Goal: Task Accomplishment & Management: Complete application form

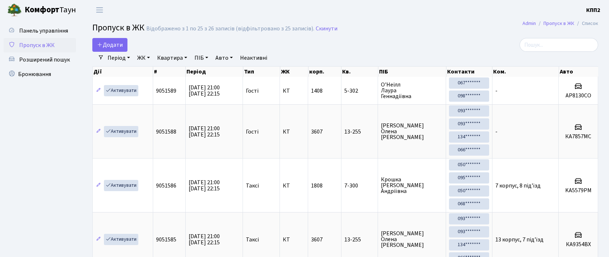
select select "25"
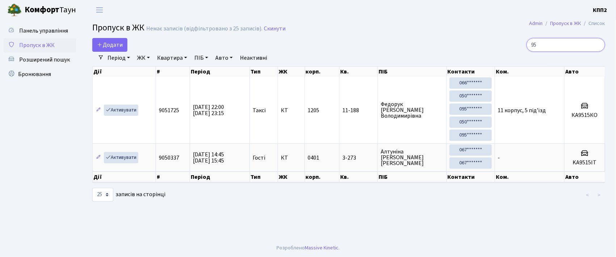
type input "9"
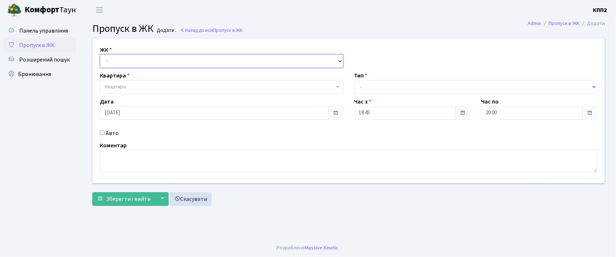
click at [117, 57] on select "- КТ, вул. Регенераторна, 4 КТ2, просп. Соборності, 17 КТ3, вул. Березнева, 16 …" at bounding box center [221, 61] width 243 height 14
select select "271"
click at [100, 54] on select "- КТ, вул. Регенераторна, 4 КТ2, просп. Соборності, 17 КТ3, вул. Березнева, 16 …" at bounding box center [221, 61] width 243 height 14
select select
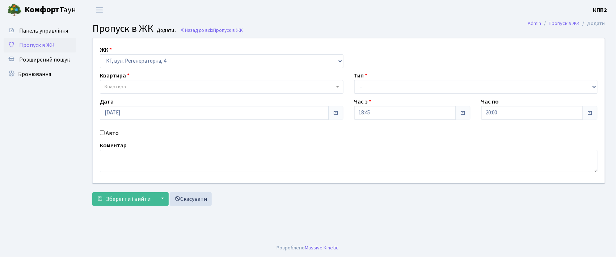
click at [134, 84] on span "Квартира" at bounding box center [220, 86] width 230 height 7
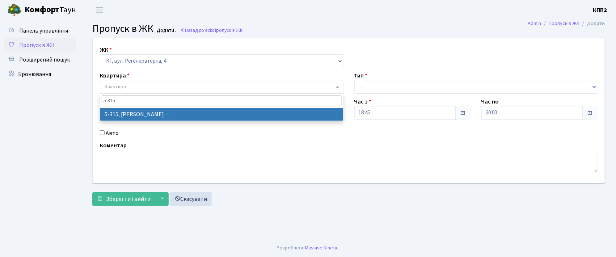
type input "5-315"
select select "2238"
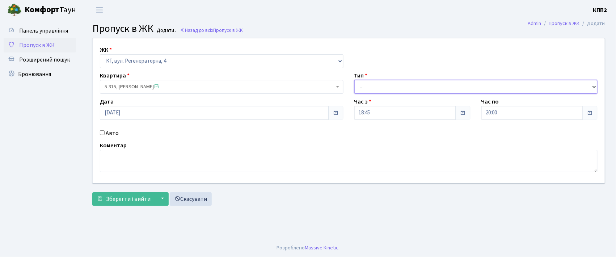
click at [374, 88] on select "- Доставка Таксі Гості Сервіс" at bounding box center [475, 87] width 243 height 14
select select "1"
click at [354, 80] on select "- Доставка Таксі Гості Сервіс" at bounding box center [475, 87] width 243 height 14
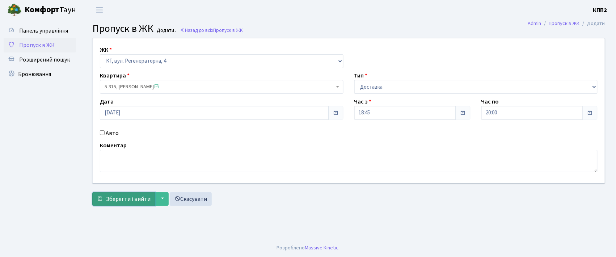
click at [137, 197] on span "Зберегти і вийти" at bounding box center [128, 199] width 45 height 8
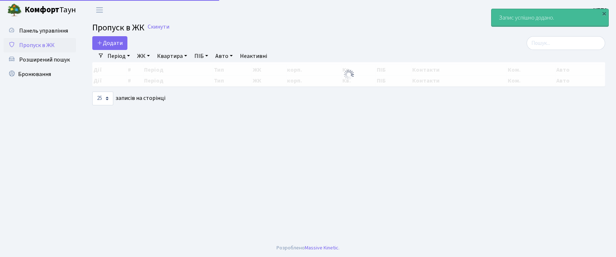
select select "25"
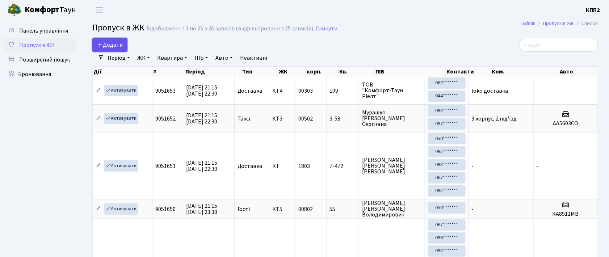
click at [110, 44] on span "Додати" at bounding box center [110, 45] width 26 height 8
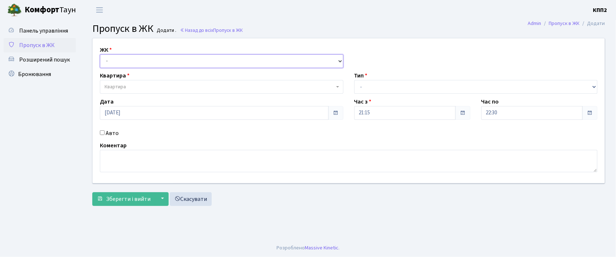
click at [132, 60] on select "- КТ, вул. Регенераторна, 4 КТ2, просп. [STREET_ADDRESS] [STREET_ADDRESS] [PERS…" at bounding box center [221, 61] width 243 height 14
select select "295"
click at [100, 54] on select "- КТ, вул. Регенераторна, 4 КТ2, просп. Соборності, 17 КТ3, вул. Березнева, 16 …" at bounding box center [221, 61] width 243 height 14
select select
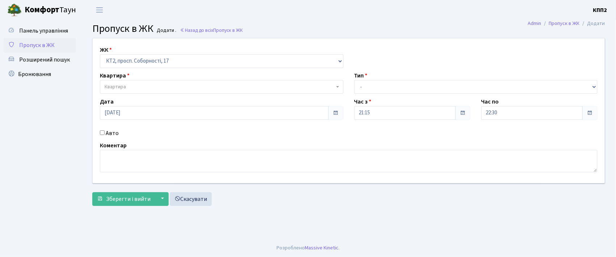
click at [136, 89] on span "Квартира" at bounding box center [220, 86] width 230 height 7
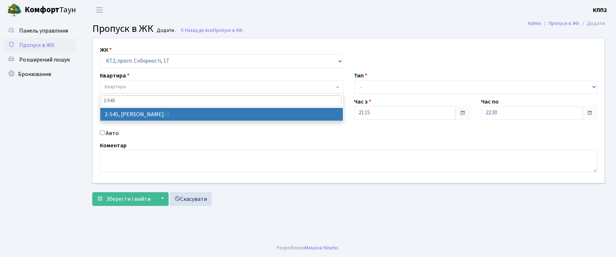
type input "2-545"
drag, startPoint x: 161, startPoint y: 112, endPoint x: 192, endPoint y: 110, distance: 31.2
select select "15593"
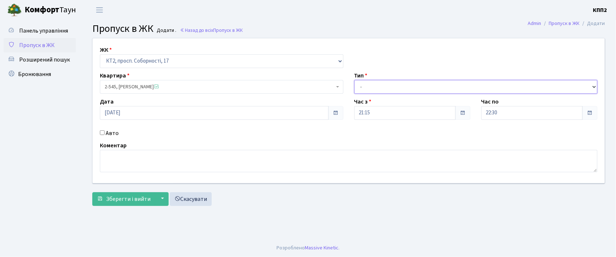
click at [364, 88] on select "- Доставка Таксі Гості Сервіс" at bounding box center [475, 87] width 243 height 14
select select "3"
click at [354, 80] on select "- Доставка Таксі Гості Сервіс" at bounding box center [475, 87] width 243 height 14
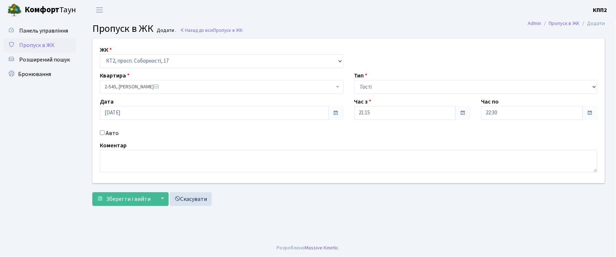
click at [101, 134] on input "Авто" at bounding box center [102, 132] width 5 height 5
checkbox input "true"
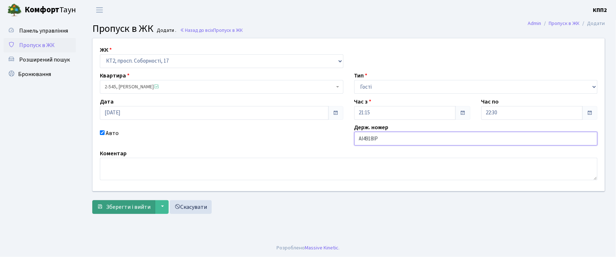
type input "АІ4918ІР"
click at [117, 206] on span "Зберегти і вийти" at bounding box center [128, 207] width 45 height 8
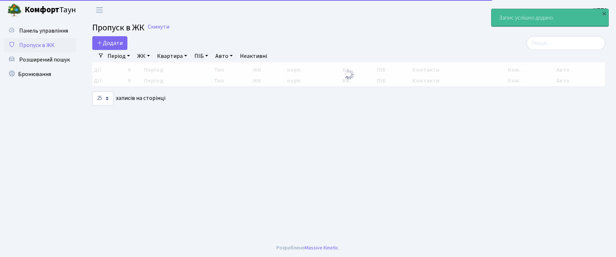
select select "25"
click at [112, 39] on link "Додати" at bounding box center [109, 43] width 35 height 14
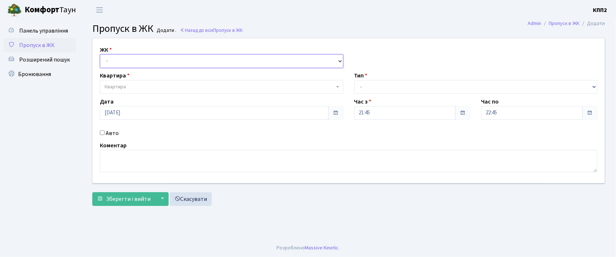
click at [117, 61] on select "- КТ, вул. Регенераторна, 4 КТ2, просп. [STREET_ADDRESS] [STREET_ADDRESS] [PERS…" at bounding box center [221, 61] width 243 height 14
select select "295"
click at [100, 54] on select "- КТ, вул. Регенераторна, 4 КТ2, просп. Соборності, 17 КТ3, вул. Березнева, 16 …" at bounding box center [221, 61] width 243 height 14
select select
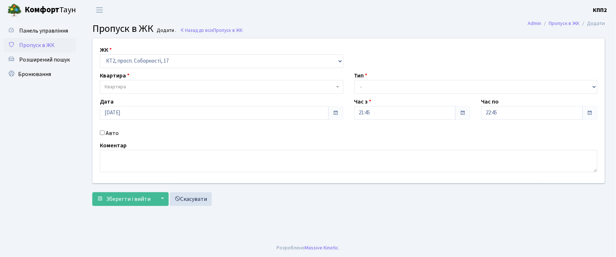
click at [119, 87] on span "Квартира" at bounding box center [115, 86] width 21 height 7
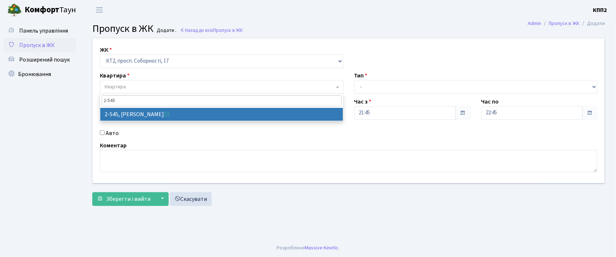
type input "2-545"
select select "15593"
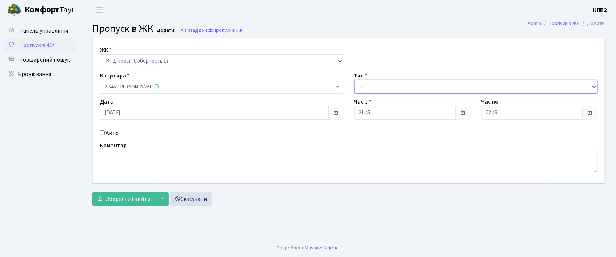
click at [378, 90] on select "- Доставка Таксі Гості Сервіс" at bounding box center [475, 87] width 243 height 14
select select "3"
click at [354, 80] on select "- Доставка Таксі Гості Сервіс" at bounding box center [475, 87] width 243 height 14
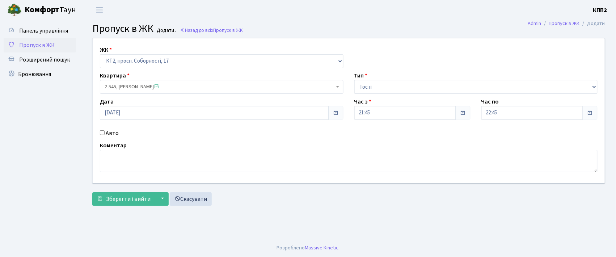
click at [103, 134] on input "Авто" at bounding box center [102, 132] width 5 height 5
checkbox input "true"
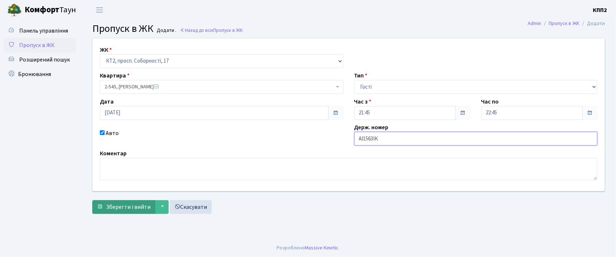
type input "АІ1563ІК"
click at [122, 206] on span "Зберегти і вийти" at bounding box center [128, 207] width 45 height 8
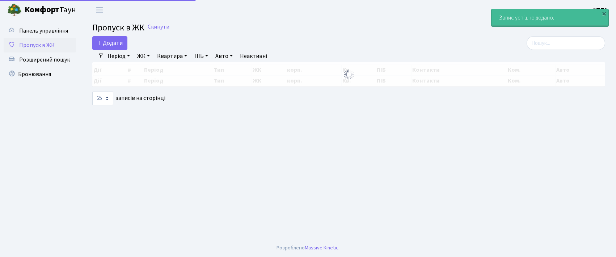
select select "25"
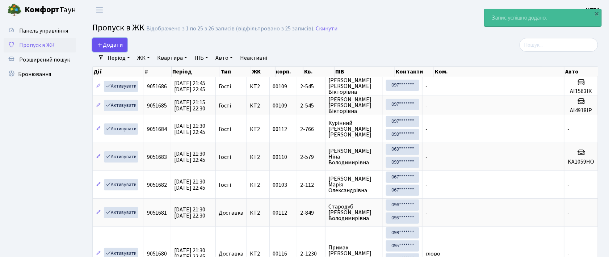
click at [107, 43] on span "Додати" at bounding box center [110, 45] width 26 height 8
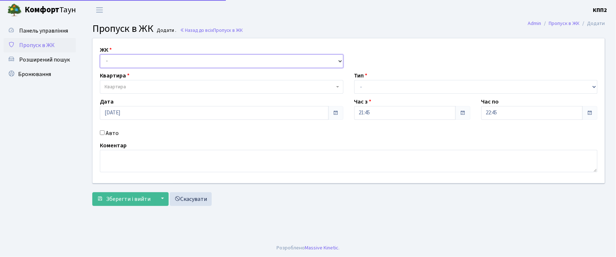
click at [120, 64] on select "- КТ, вул. Регенераторна, 4 КТ2, просп. [STREET_ADDRESS] [STREET_ADDRESS] [PERS…" at bounding box center [221, 61] width 243 height 14
select select "295"
click at [100, 54] on select "- КТ, вул. Регенераторна, 4 КТ2, просп. [STREET_ADDRESS] [STREET_ADDRESS] [PERS…" at bounding box center [221, 61] width 243 height 14
select select
click at [197, 56] on select "- КТ, вул. Регенераторна, 4 КТ2, просп. Соборності, 17 КТ3, вул. Березнева, 16 …" at bounding box center [221, 61] width 243 height 14
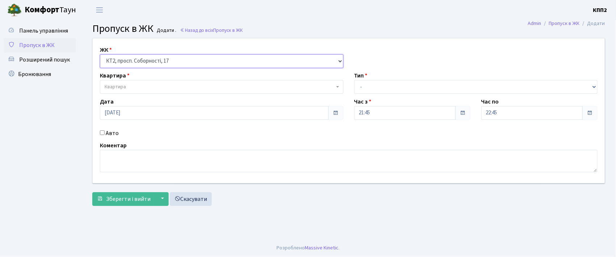
select select "271"
click at [100, 54] on select "- КТ, вул. Регенераторна, 4 КТ2, просп. Соборності, 17 КТ3, вул. Березнева, 16 …" at bounding box center [221, 61] width 243 height 14
select select
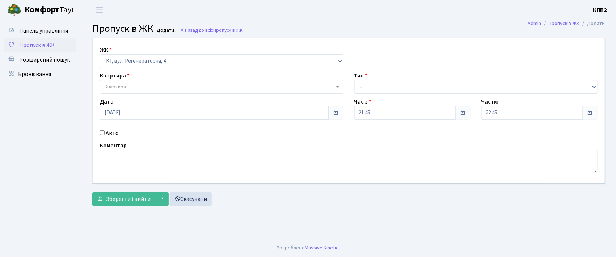
click at [152, 83] on span "Квартира" at bounding box center [220, 86] width 230 height 7
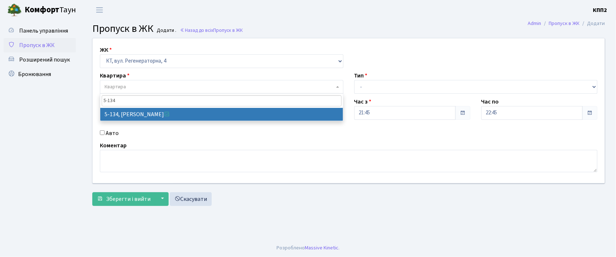
type input "5-134"
select select "2394"
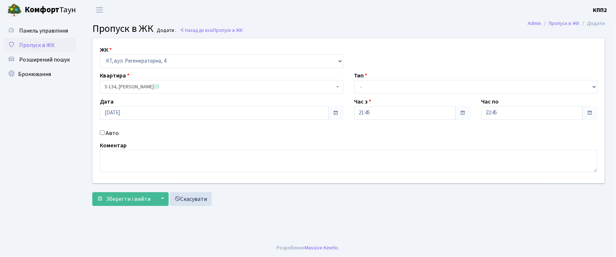
click at [101, 132] on input "Авто" at bounding box center [102, 132] width 5 height 5
checkbox input "true"
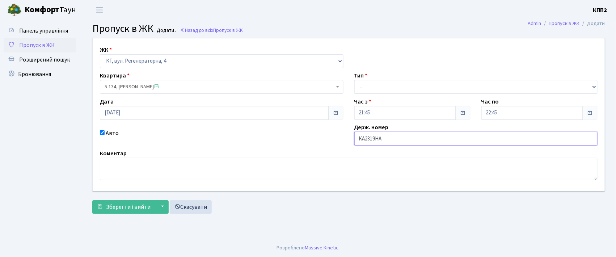
type input "КА2319НА"
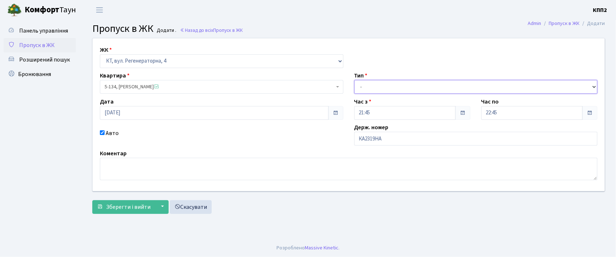
click at [378, 87] on select "- Доставка Таксі Гості Сервіс" at bounding box center [475, 87] width 243 height 14
select select "2"
click at [354, 80] on select "- Доставка Таксі Гості Сервіс" at bounding box center [475, 87] width 243 height 14
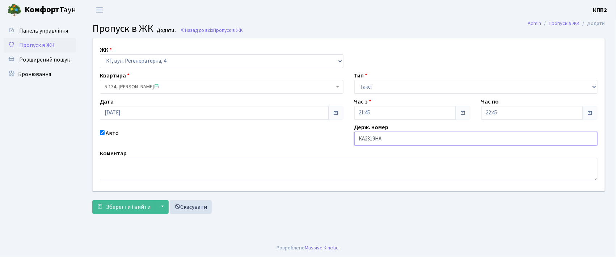
click at [379, 140] on input "КА2319НА" at bounding box center [475, 139] width 243 height 14
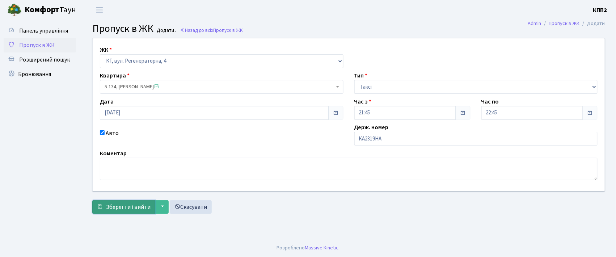
click at [119, 208] on span "Зберегти і вийти" at bounding box center [128, 207] width 45 height 8
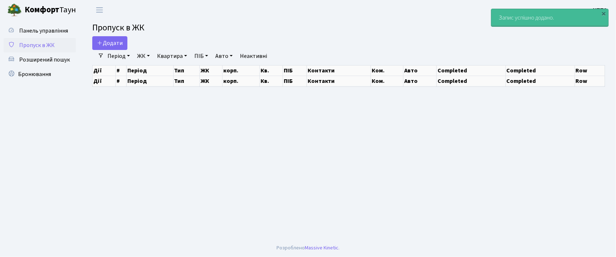
select select "25"
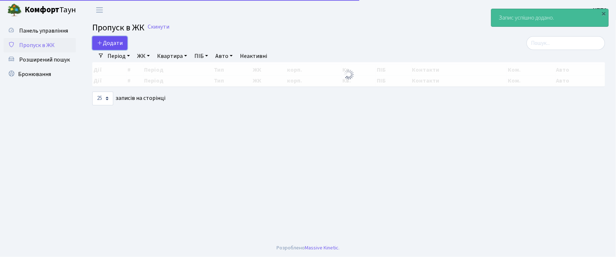
click at [110, 44] on span "Додати" at bounding box center [110, 43] width 26 height 8
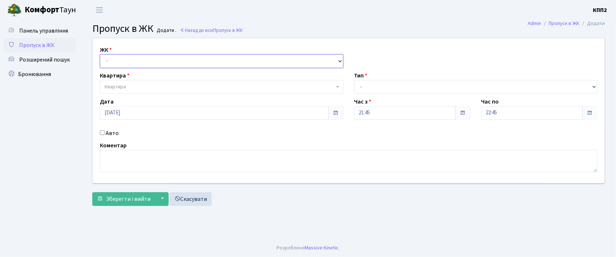
click at [119, 61] on select "- КТ, вул. Регенераторна, 4 КТ2, просп. [STREET_ADDRESS] [STREET_ADDRESS] [PERS…" at bounding box center [221, 61] width 243 height 14
select select "295"
click at [100, 54] on select "- КТ, вул. Регенераторна, 4 КТ2, просп. [STREET_ADDRESS] [STREET_ADDRESS] [PERS…" at bounding box center [221, 61] width 243 height 14
select select
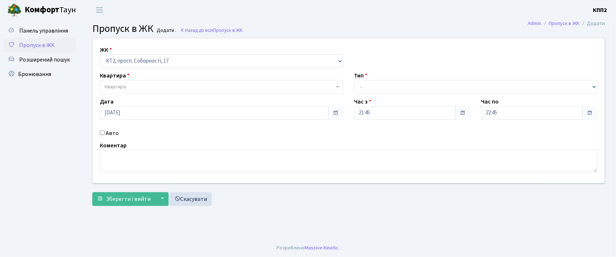
click at [128, 96] on div "ЖК - КТ, вул. Регенераторна, 4 КТ2, просп. Соборності, 17 КТ3, вул. Березнева, …" at bounding box center [348, 110] width 523 height 145
click at [128, 91] on span "Квартира" at bounding box center [221, 87] width 243 height 14
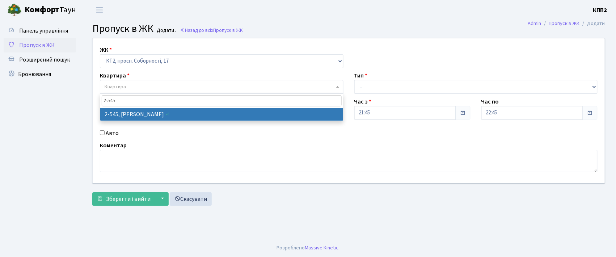
type input "2-545"
select select "15593"
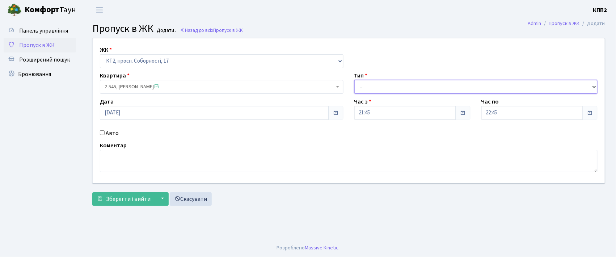
click at [387, 85] on select "- Доставка Таксі Гості Сервіс" at bounding box center [475, 87] width 243 height 14
select select "3"
click at [354, 80] on select "- Доставка Таксі Гості Сервіс" at bounding box center [475, 87] width 243 height 14
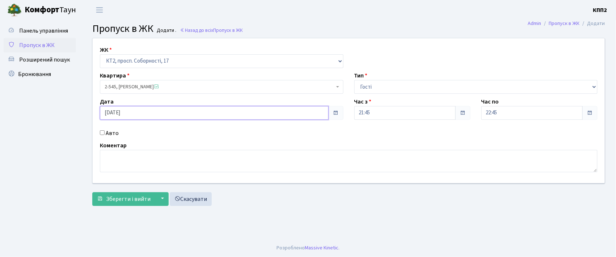
click at [112, 115] on input "[DATE]" at bounding box center [214, 113] width 229 height 14
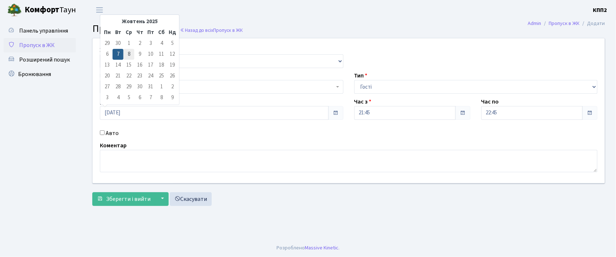
click at [126, 54] on td "8" at bounding box center [128, 54] width 11 height 11
type input "[DATE]"
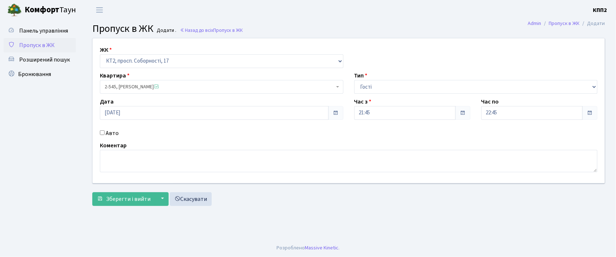
click at [102, 132] on input "Авто" at bounding box center [102, 132] width 5 height 5
checkbox input "true"
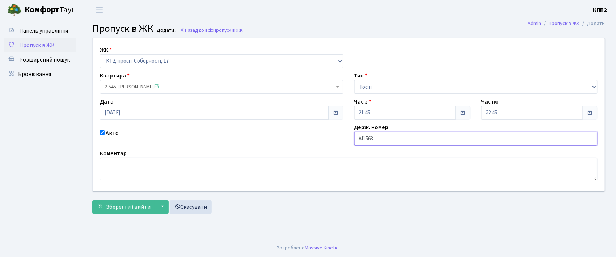
type input "АІ1563ІК"
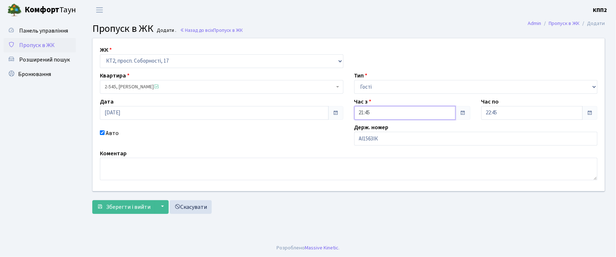
click at [417, 112] on input "21:45" at bounding box center [404, 113] width 101 height 14
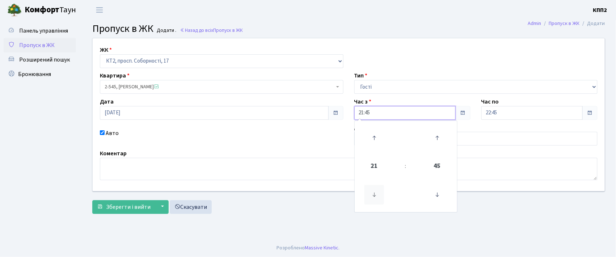
click at [375, 190] on icon at bounding box center [374, 195] width 20 height 20
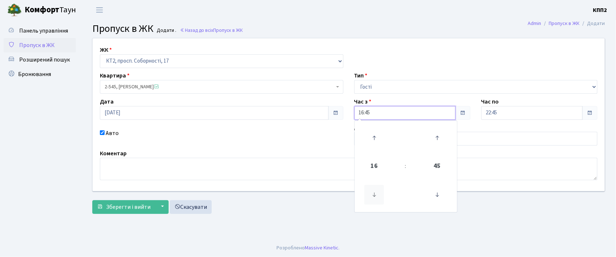
click at [375, 190] on icon at bounding box center [374, 195] width 20 height 20
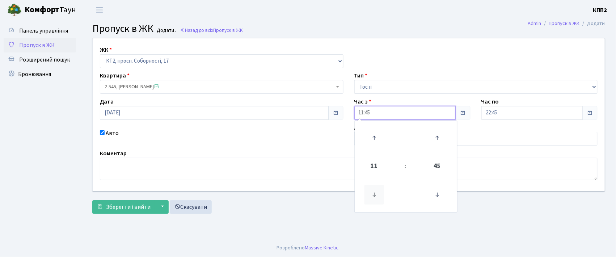
click at [375, 190] on icon at bounding box center [374, 195] width 20 height 20
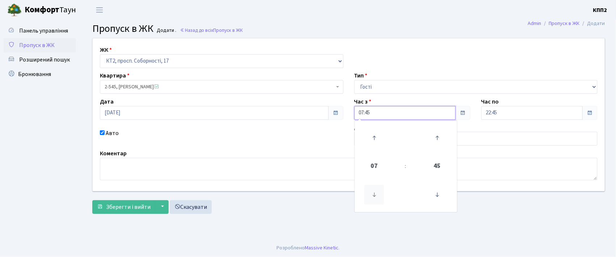
type input "06:45"
click at [107, 207] on span "Зберегти і вийти" at bounding box center [128, 207] width 45 height 8
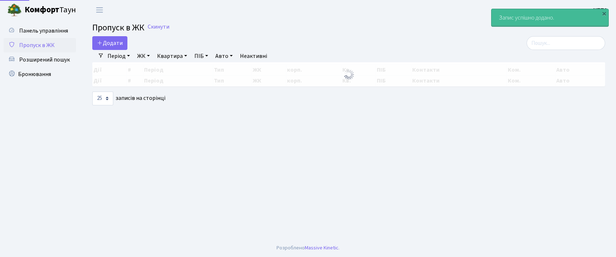
select select "25"
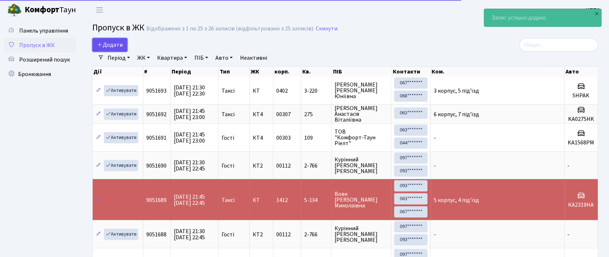
click at [111, 46] on span "Додати" at bounding box center [110, 45] width 26 height 8
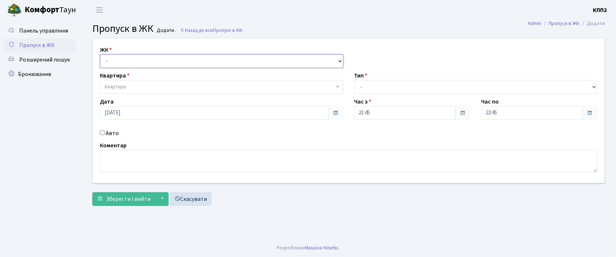
drag, startPoint x: 120, startPoint y: 62, endPoint x: 119, endPoint y: 67, distance: 4.8
click at [120, 64] on select "- КТ, вул. Регенераторна, 4 КТ2, просп. [STREET_ADDRESS] [STREET_ADDRESS] [PERS…" at bounding box center [221, 61] width 243 height 14
select select "295"
click at [100, 54] on select "- КТ, вул. Регенераторна, 4 КТ2, просп. [STREET_ADDRESS] [STREET_ADDRESS] [PERS…" at bounding box center [221, 61] width 243 height 14
select select
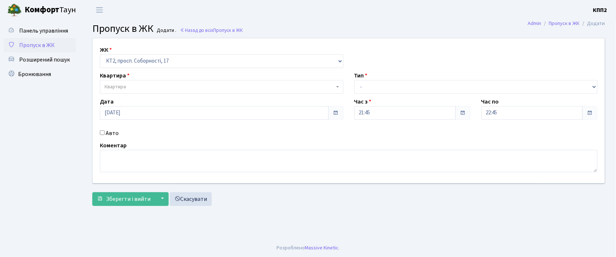
click at [119, 89] on span "Квартира" at bounding box center [115, 86] width 21 height 7
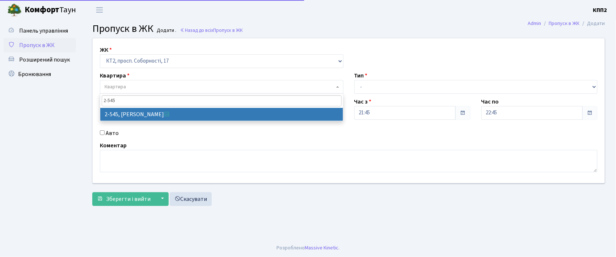
type input "2-545"
select select "15593"
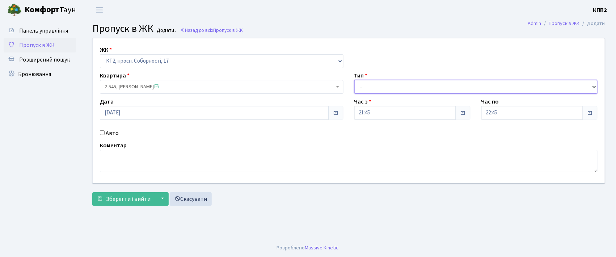
drag, startPoint x: 370, startPoint y: 87, endPoint x: 370, endPoint y: 92, distance: 5.1
click at [370, 87] on select "- Доставка Таксі Гості Сервіс" at bounding box center [475, 87] width 243 height 14
select select "3"
click at [354, 80] on select "- Доставка Таксі Гості Сервіс" at bounding box center [475, 87] width 243 height 14
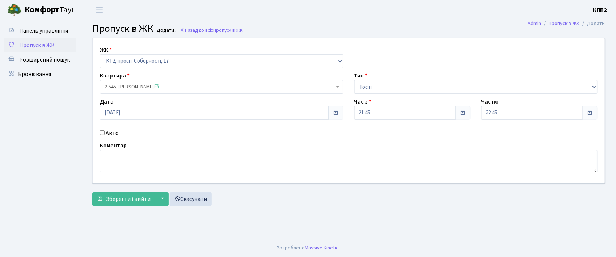
click at [103, 131] on input "Авто" at bounding box center [102, 132] width 5 height 5
checkbox input "true"
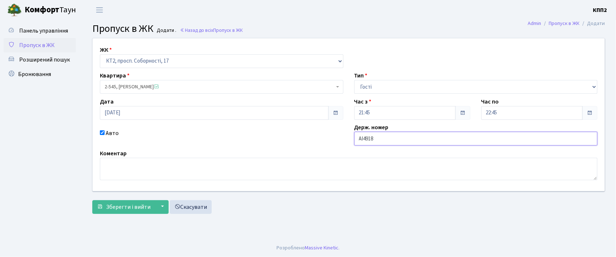
type input "АІ4918ІР"
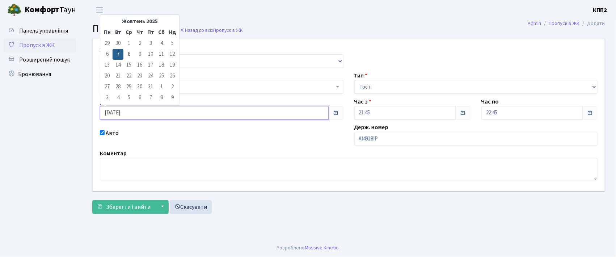
click at [127, 110] on input "[DATE]" at bounding box center [214, 113] width 229 height 14
click at [129, 54] on td "8" at bounding box center [128, 54] width 11 height 11
type input "[DATE]"
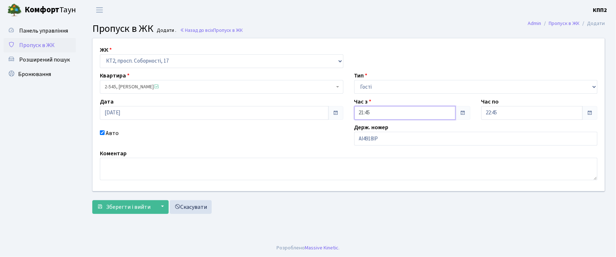
click at [373, 111] on input "21:45" at bounding box center [404, 113] width 101 height 14
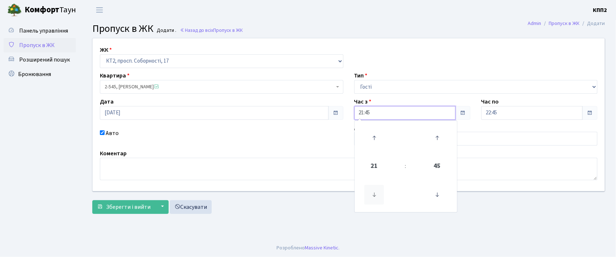
click at [374, 192] on icon at bounding box center [374, 195] width 20 height 20
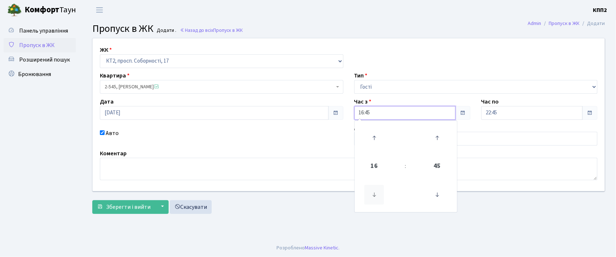
click at [374, 192] on icon at bounding box center [374, 195] width 20 height 20
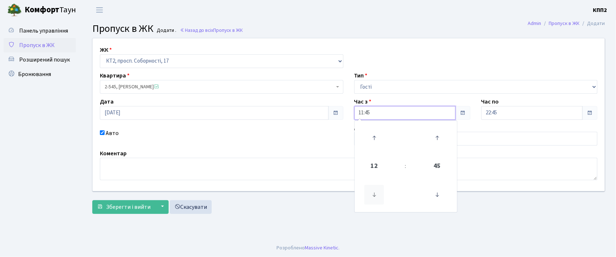
click at [374, 192] on icon at bounding box center [374, 195] width 20 height 20
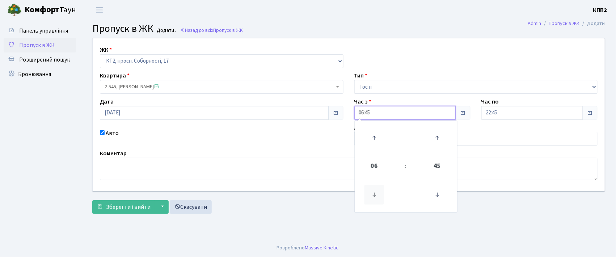
click at [374, 192] on icon at bounding box center [374, 195] width 20 height 20
click at [376, 137] on icon at bounding box center [374, 138] width 20 height 20
type input "06:45"
click at [128, 205] on span "Зберегти і вийти" at bounding box center [128, 207] width 45 height 8
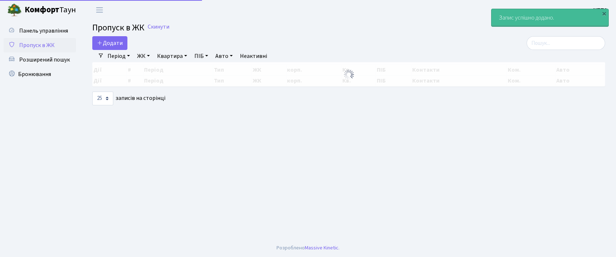
select select "25"
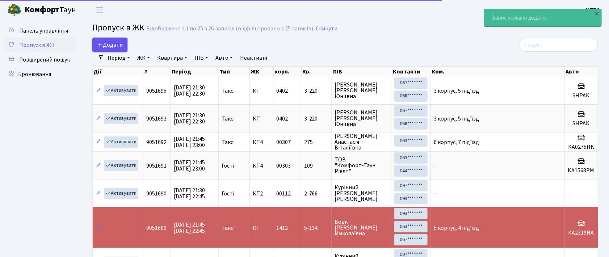
click at [106, 43] on span "Додати" at bounding box center [110, 45] width 26 height 8
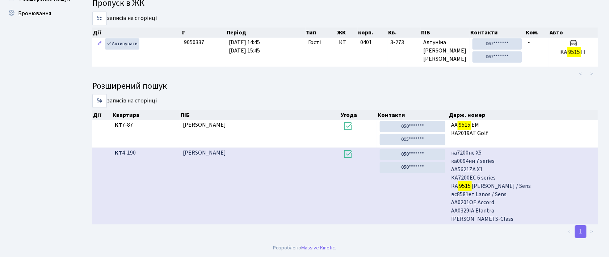
scroll to position [13, 0]
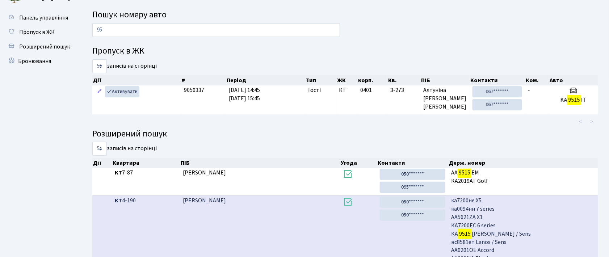
type input "9"
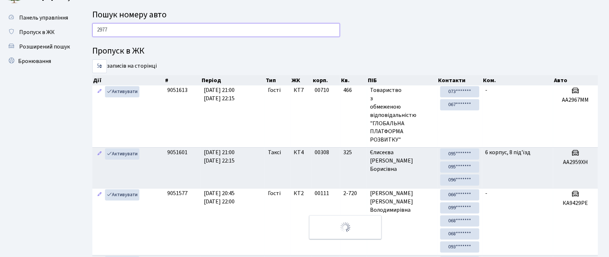
scroll to position [7, 0]
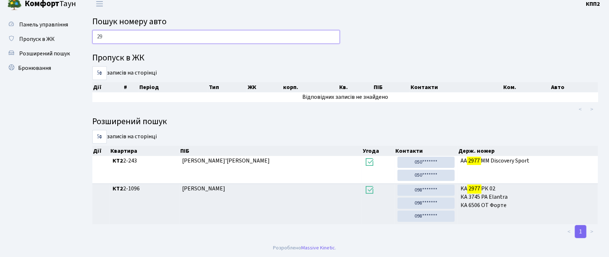
type input "2"
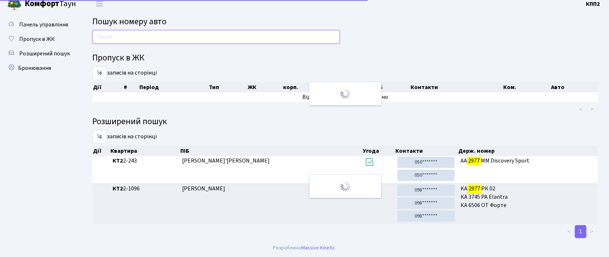
scroll to position [13, 0]
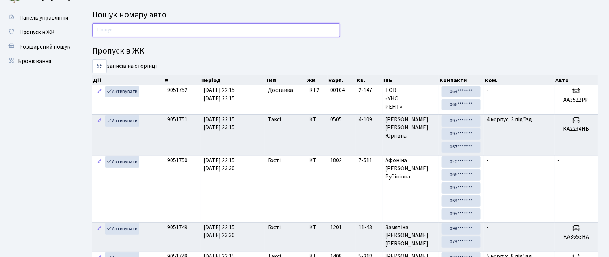
click at [152, 31] on input "text" at bounding box center [215, 30] width 247 height 14
type input "1"
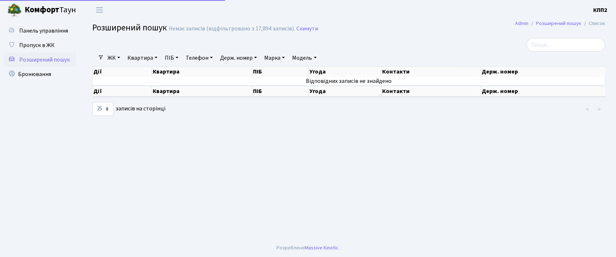
select select "25"
click at [167, 57] on link "ПІБ" at bounding box center [172, 58] width 20 height 12
type input "[PERSON_NAME]"
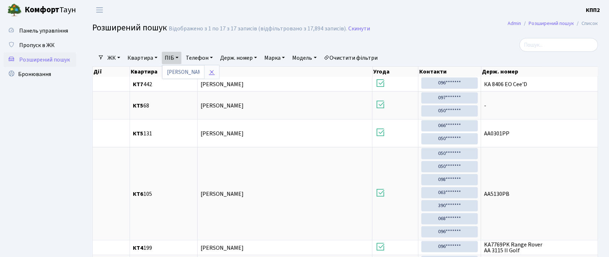
click at [212, 71] on icon at bounding box center [212, 72] width 6 height 6
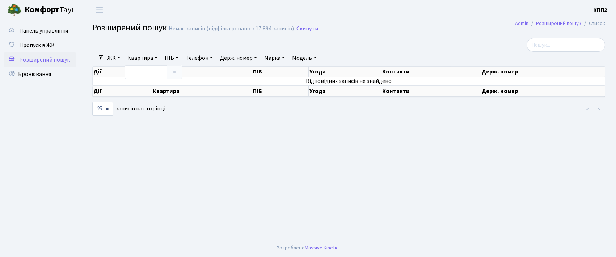
select select "25"
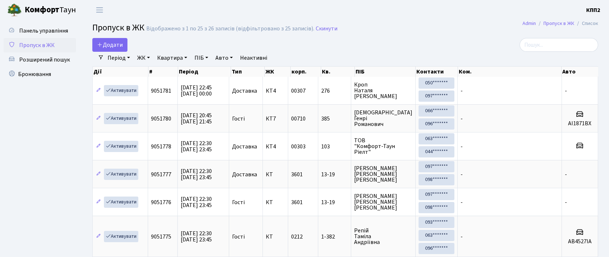
select select "25"
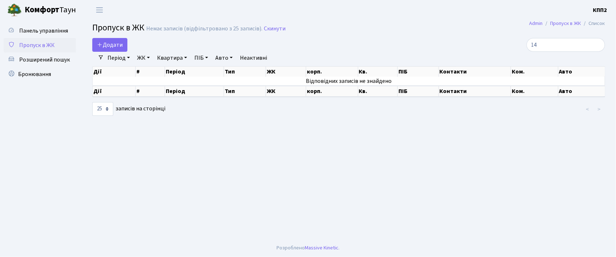
type input "1"
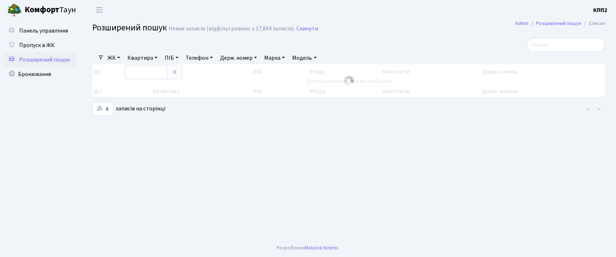
select select "25"
